Goal: Task Accomplishment & Management: Use online tool/utility

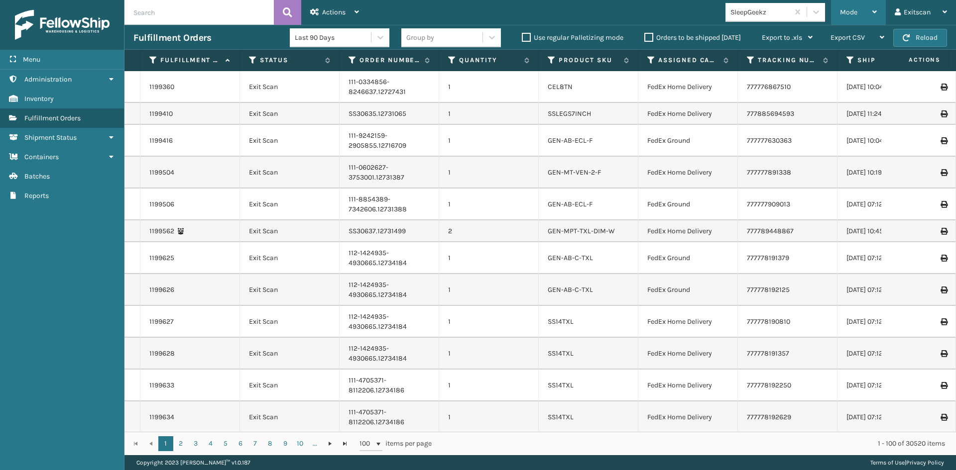
click at [863, 15] on div "Mode" at bounding box center [858, 12] width 37 height 25
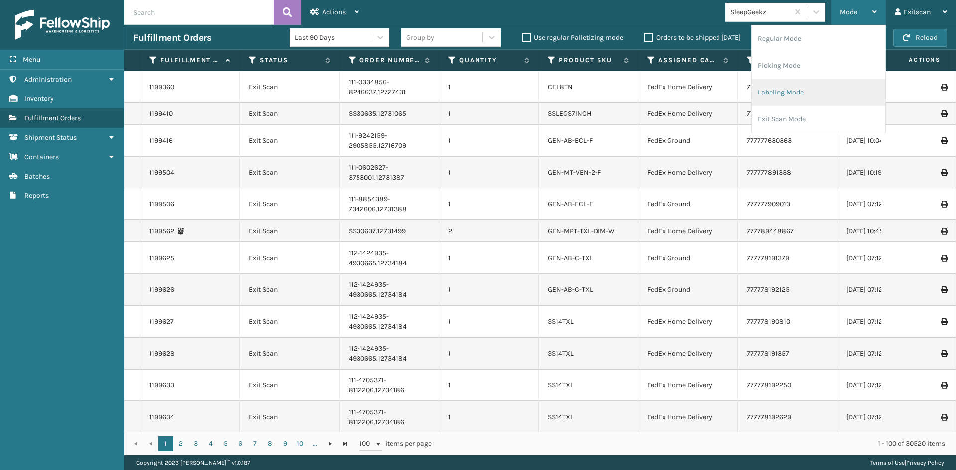
click at [788, 90] on li "Labeling Mode" at bounding box center [817, 92] width 133 height 27
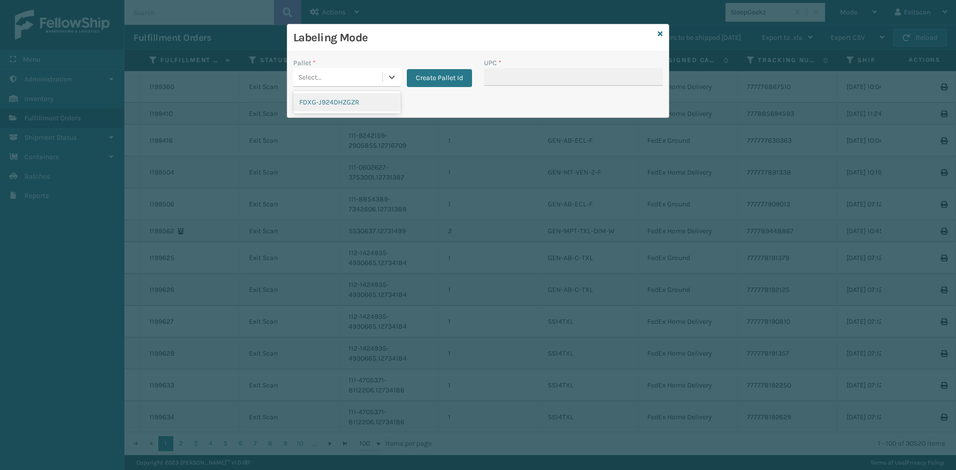
click at [377, 75] on div "Select..." at bounding box center [337, 77] width 89 height 16
click at [369, 105] on div "FDXG-J924DHZGZR" at bounding box center [346, 102] width 107 height 18
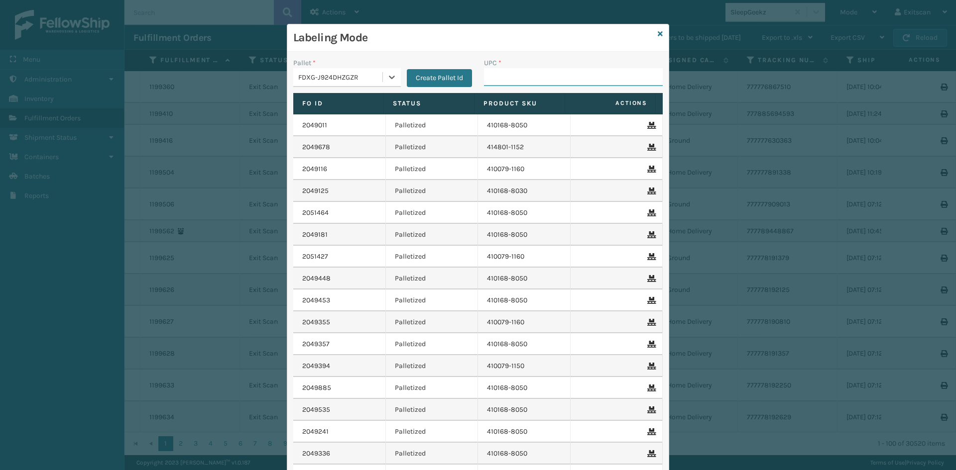
click at [511, 70] on input "UPC *" at bounding box center [573, 77] width 179 height 18
type input "GEN-HBBRKT-EK-C-H-B-A"
type input "c"
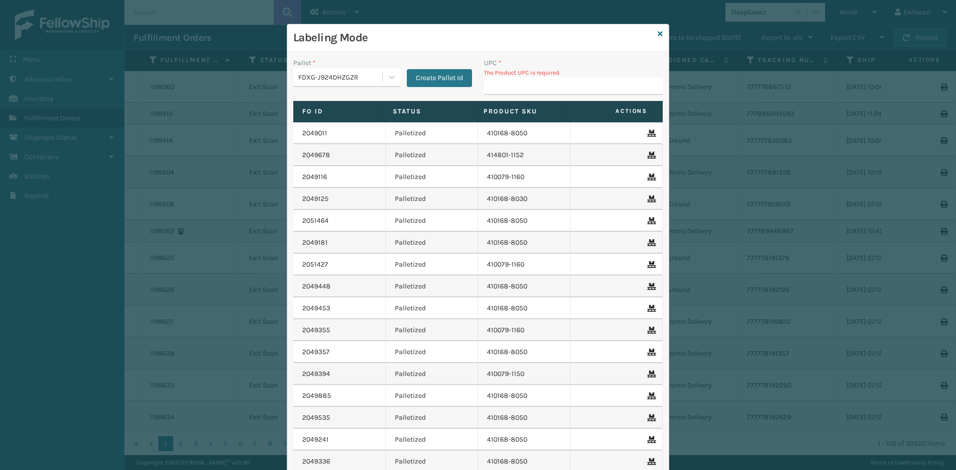
type input "c"
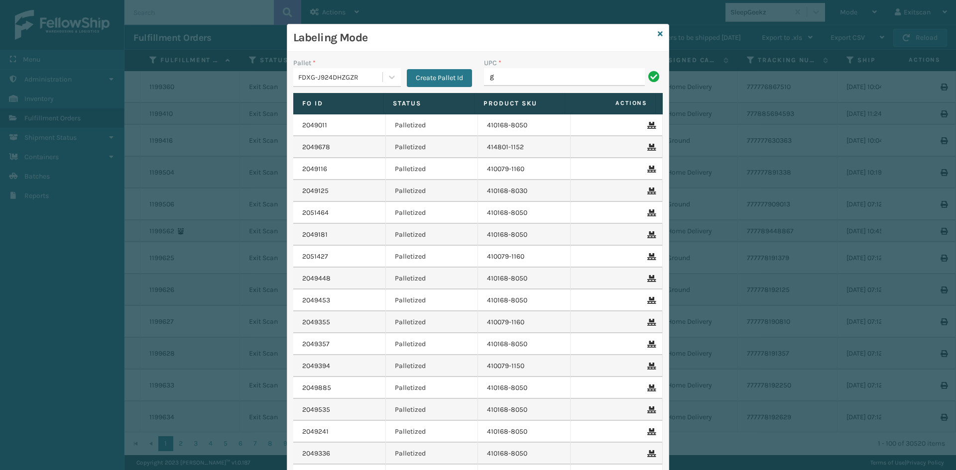
type input "GEN-HBBRKT-EK-C-H-B-A"
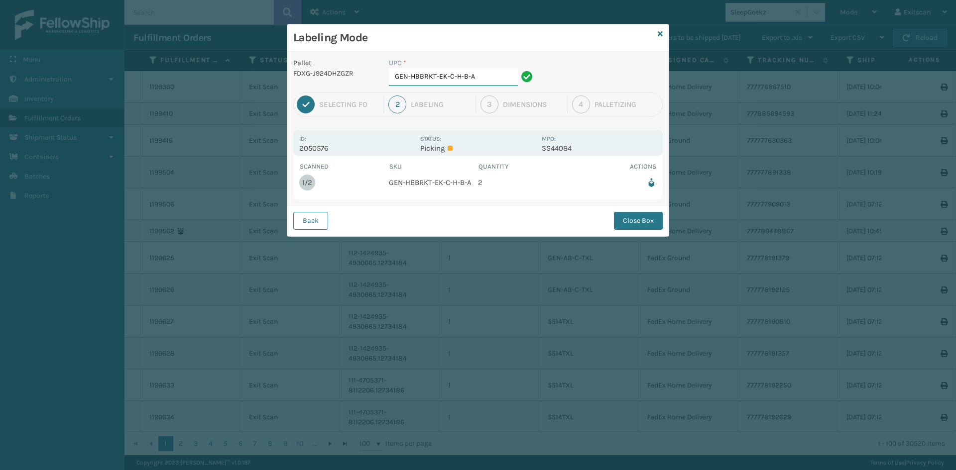
click at [498, 78] on input "GEN-HBBRKT-EK-C-H-B-A" at bounding box center [453, 77] width 129 height 18
click at [633, 217] on button "Close Box" at bounding box center [638, 221] width 49 height 18
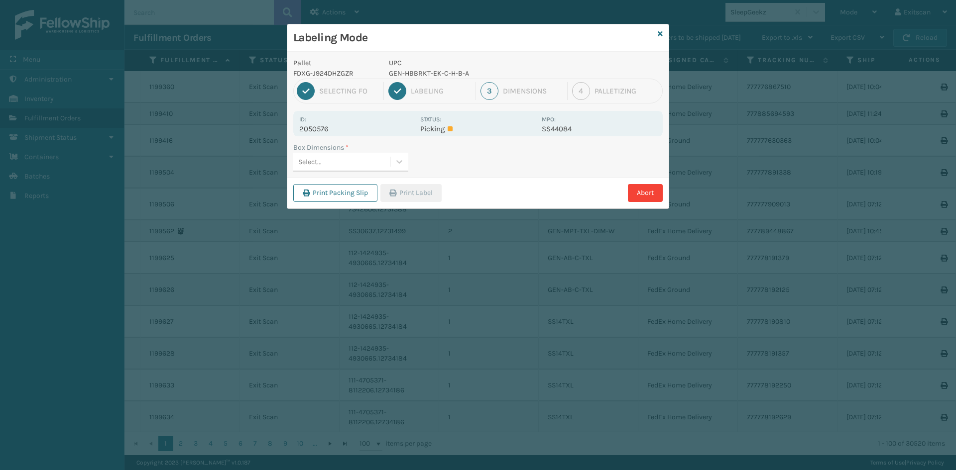
click at [383, 162] on div "Select..." at bounding box center [341, 162] width 97 height 16
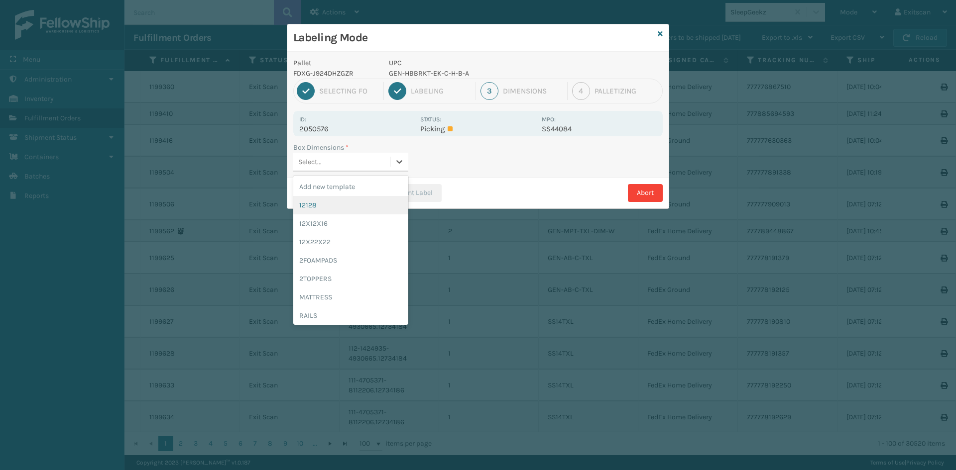
click at [357, 212] on div "12128" at bounding box center [350, 205] width 115 height 18
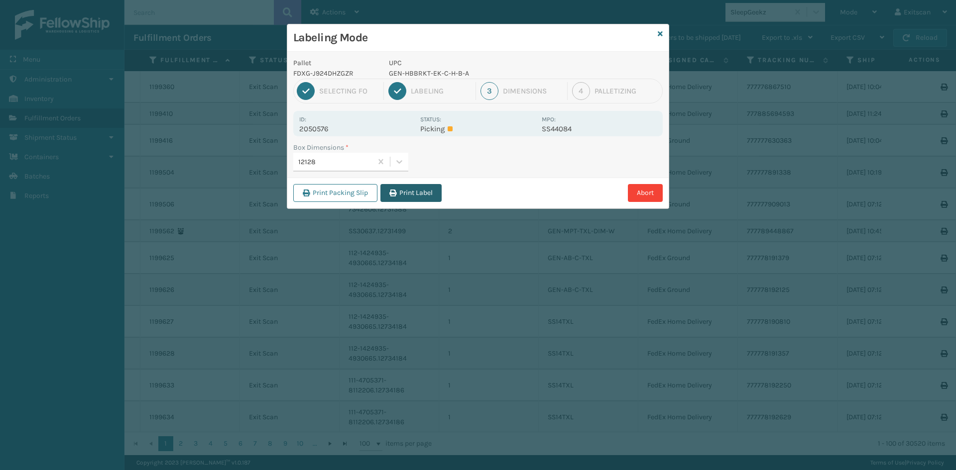
click at [392, 199] on button "Print Label" at bounding box center [410, 193] width 61 height 18
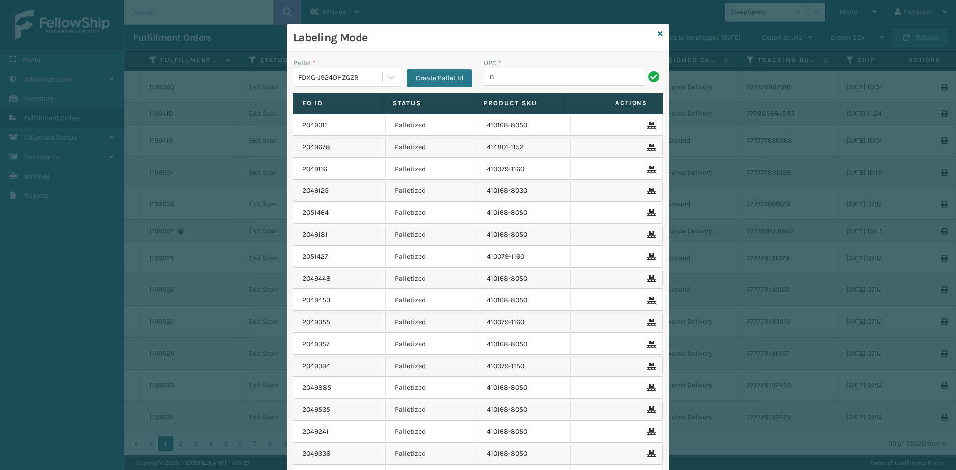
type input "NEFHBBRKT"
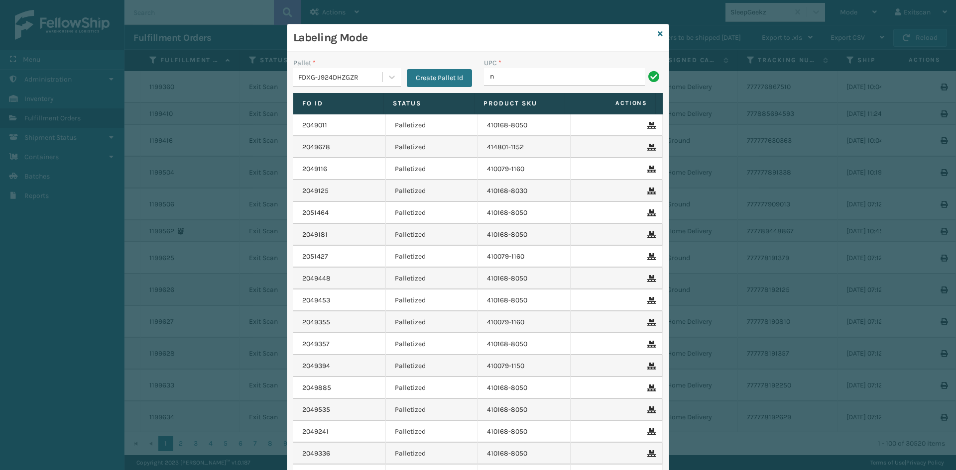
type input "NEFHBBRKT"
type input "SSSIDERAILS-NLPSERIESX4"
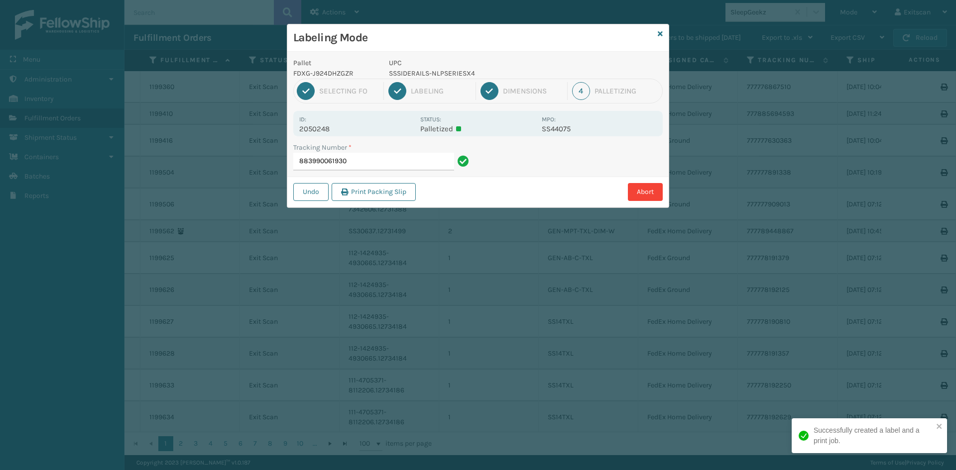
type input "883990061930s"
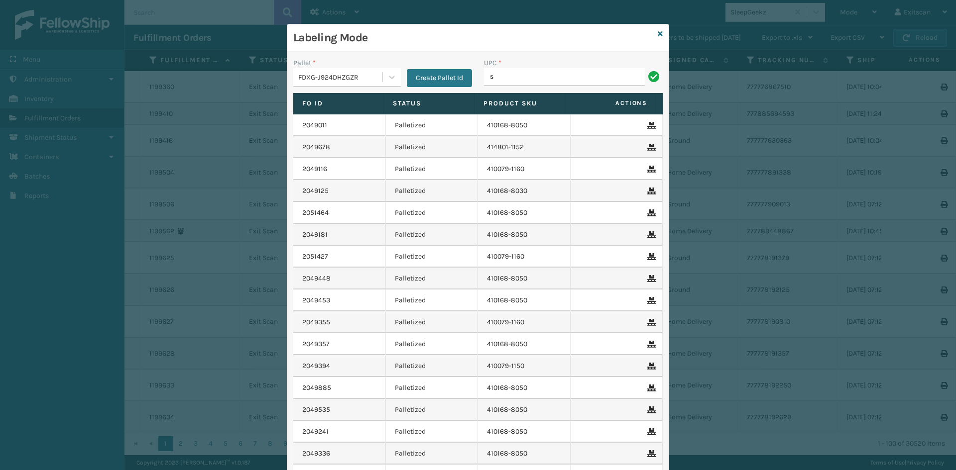
type input "SSSIDERAILS-NLPSERIESX4"
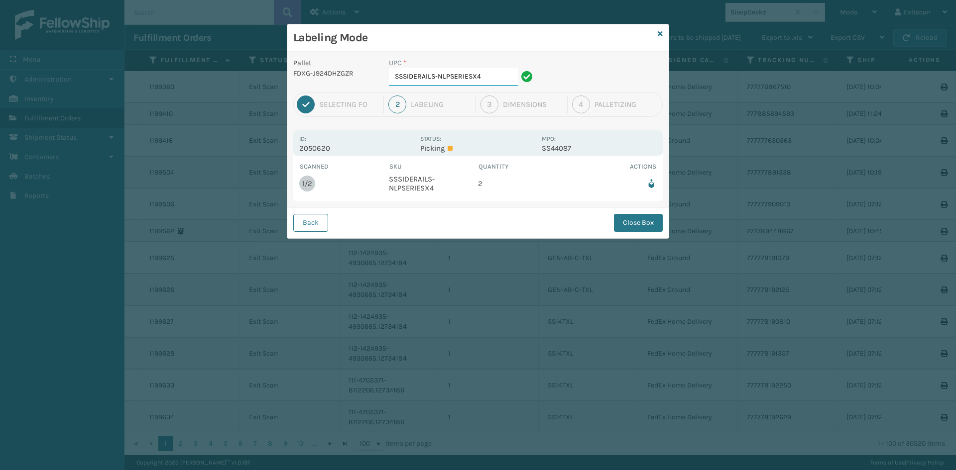
click at [492, 79] on input "SSSIDERAILS-NLPSERIESX4" at bounding box center [453, 77] width 129 height 18
click at [640, 220] on button "Close Box" at bounding box center [638, 223] width 49 height 18
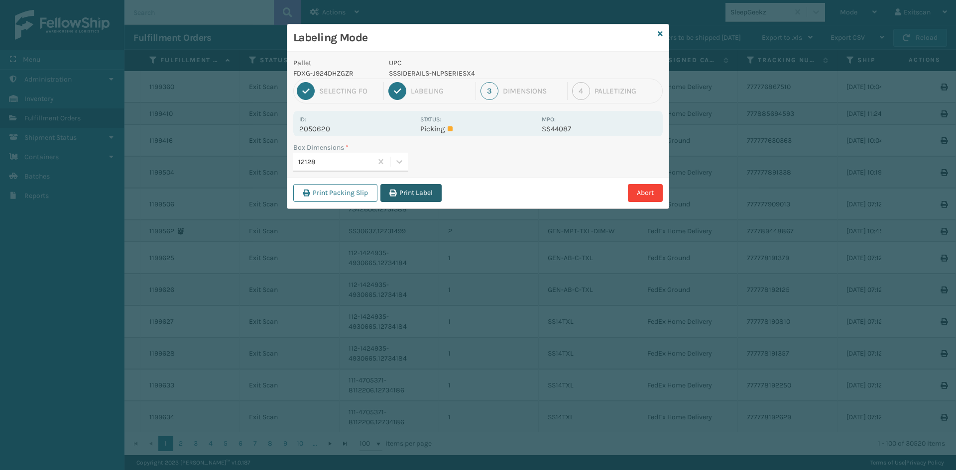
click at [418, 198] on button "Print Label" at bounding box center [410, 193] width 61 height 18
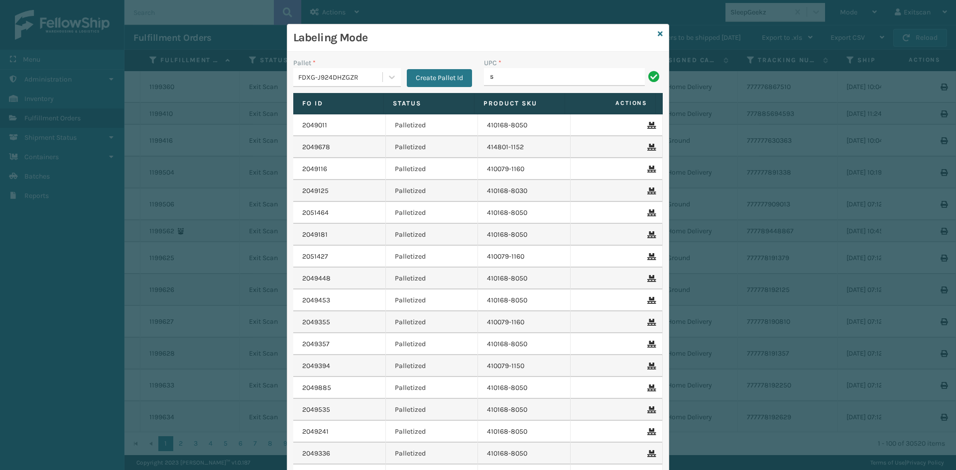
type input "SSSIDERAILS-NLPSERIESX4"
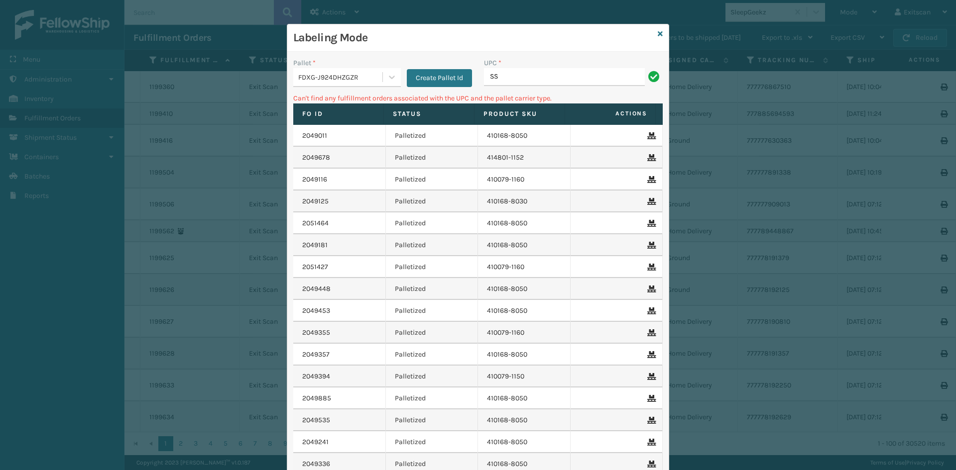
type input "S"
type input "SSSIDERAILS-NEFSERIES"
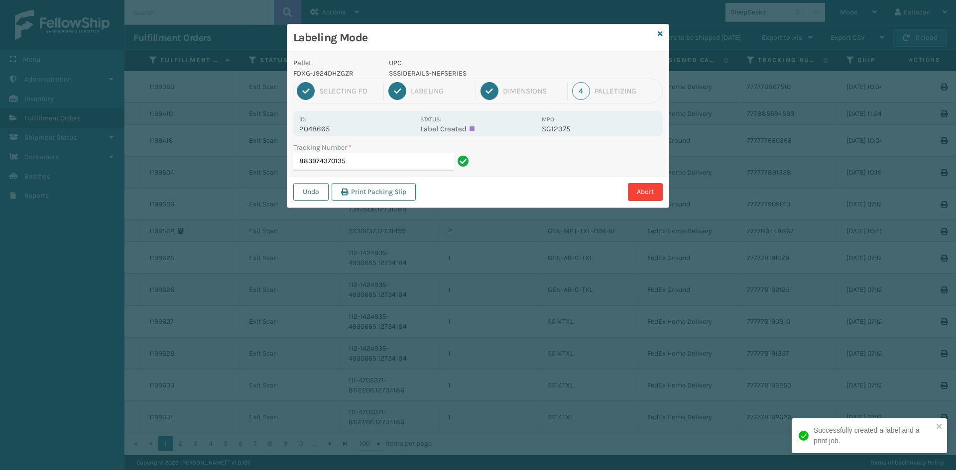
click at [411, 164] on input "883974370135" at bounding box center [373, 162] width 161 height 18
